Goal: Find specific page/section: Find specific page/section

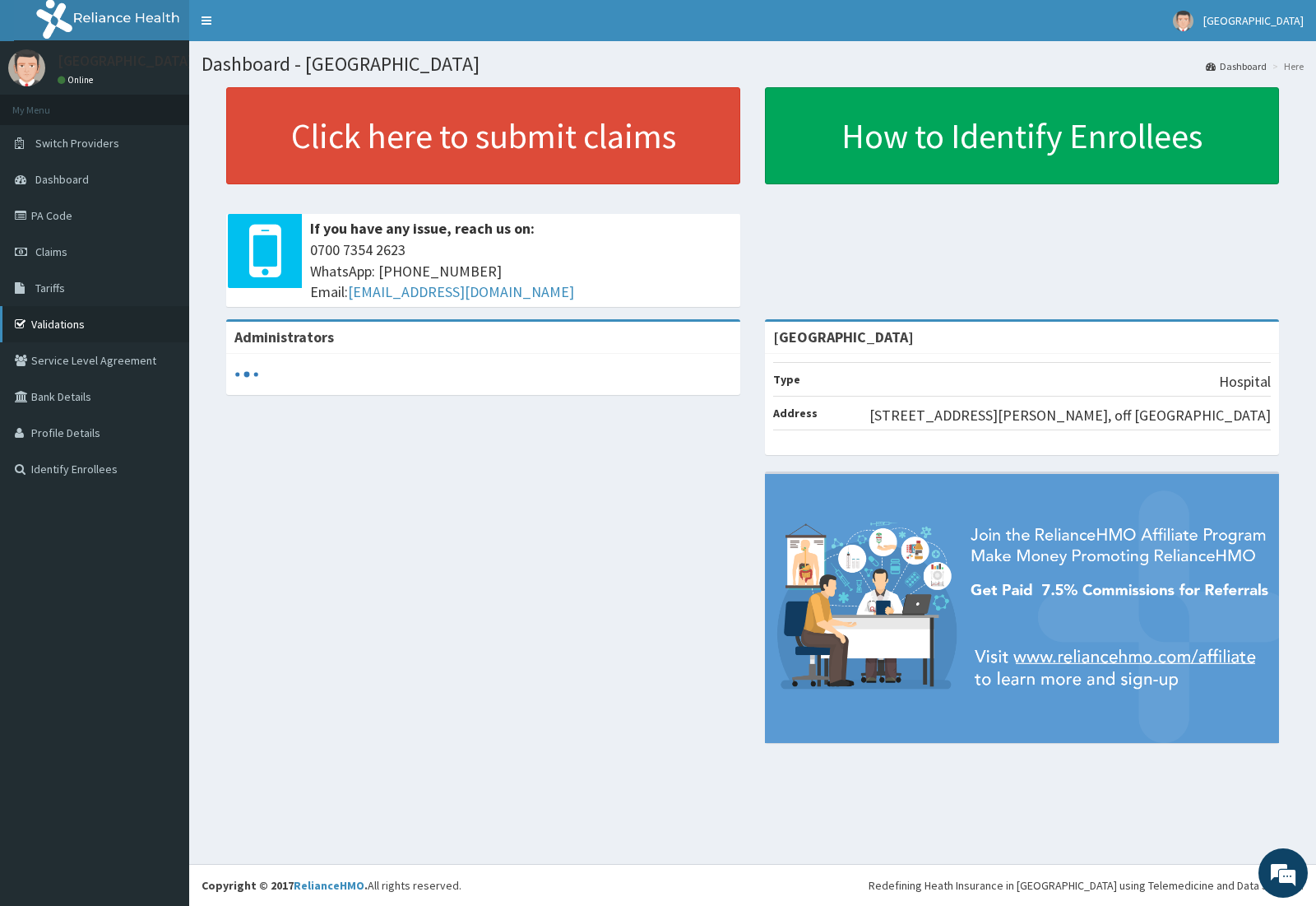
drag, startPoint x: 0, startPoint y: 0, endPoint x: 33, endPoint y: 324, distance: 325.7
click at [33, 324] on link "Validations" at bounding box center [95, 324] width 190 height 36
click at [67, 322] on link "Validations" at bounding box center [95, 324] width 190 height 36
click at [31, 286] on link "Tariffs" at bounding box center [95, 288] width 190 height 36
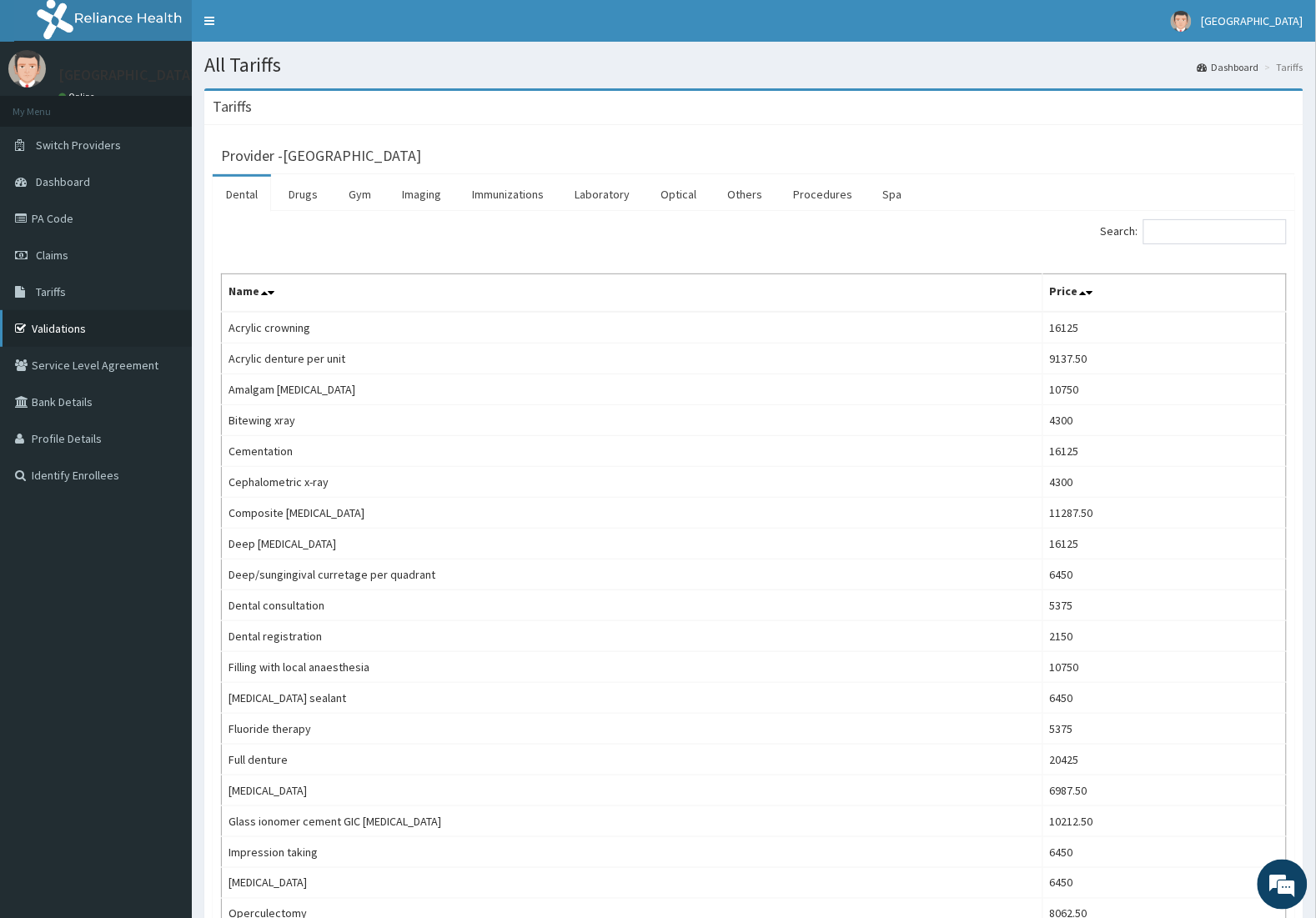
click at [52, 329] on link "Validations" at bounding box center [96, 328] width 192 height 36
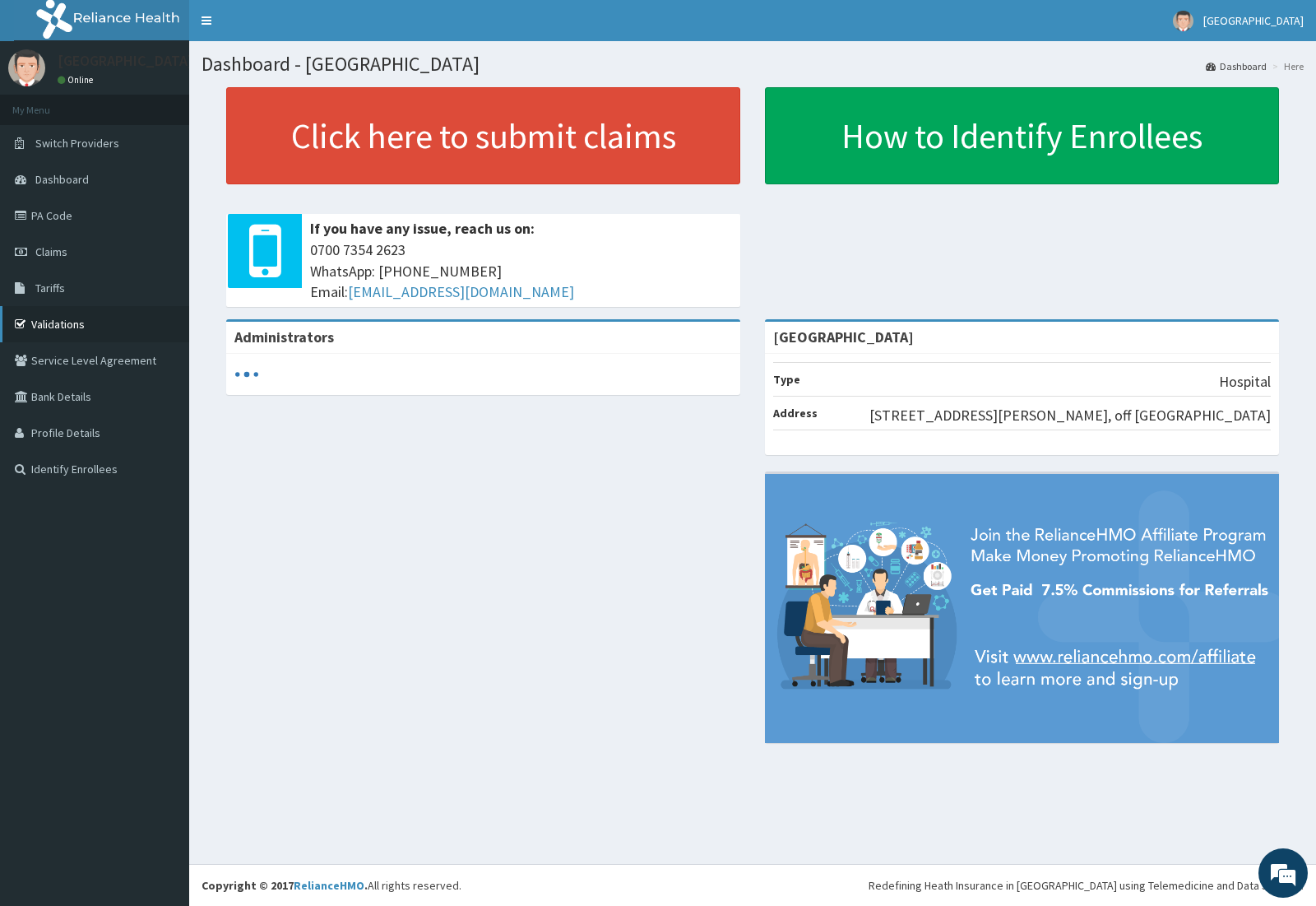
click at [56, 322] on link "Validations" at bounding box center [95, 324] width 190 height 36
click at [46, 327] on link "Validations" at bounding box center [95, 324] width 190 height 36
